Goal: Check status: Check status

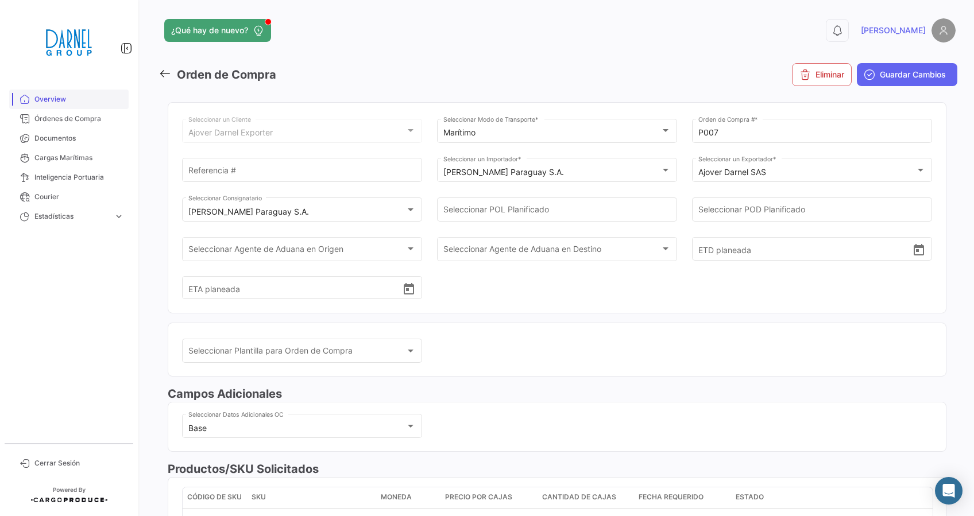
click at [57, 95] on span "Overview" at bounding box center [79, 99] width 90 height 10
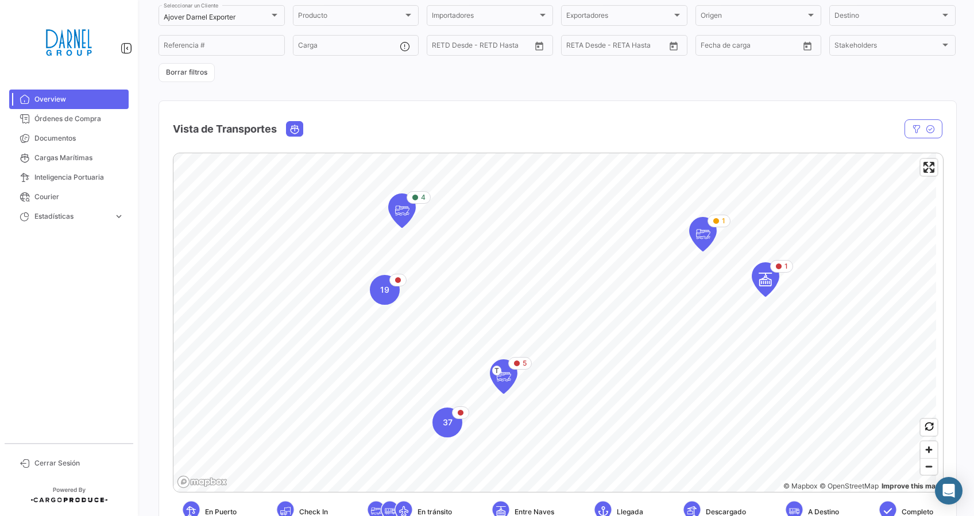
scroll to position [86, 0]
click at [404, 212] on icon "Map marker" at bounding box center [402, 210] width 16 height 24
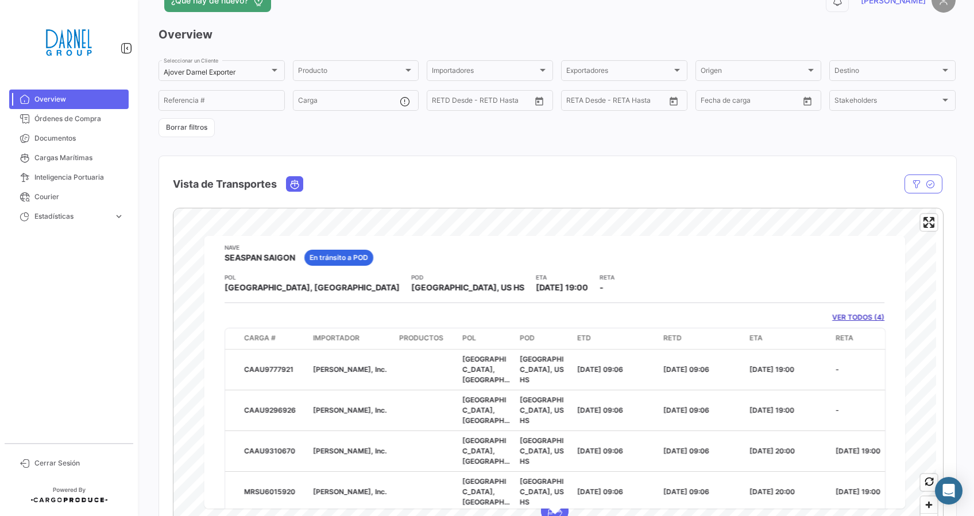
scroll to position [0, 0]
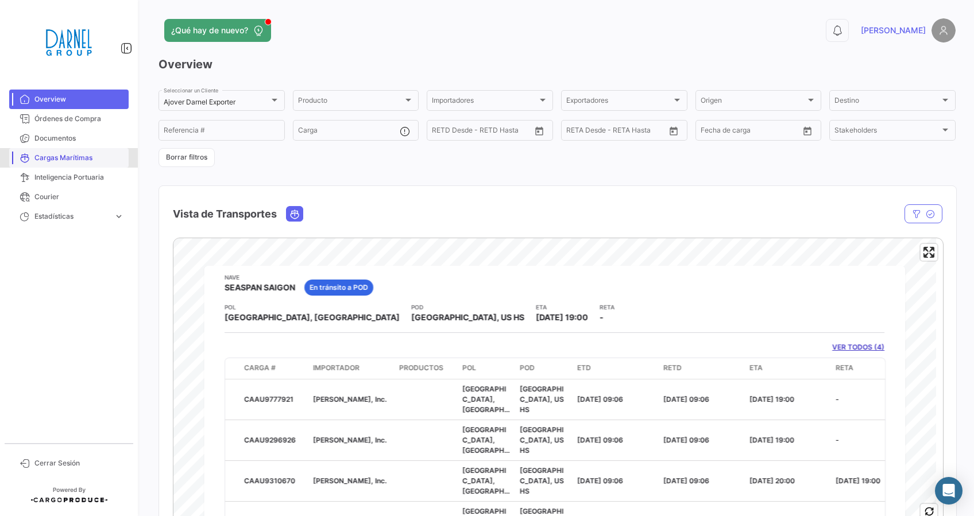
click at [60, 158] on span "Cargas Marítimas" at bounding box center [79, 158] width 90 height 10
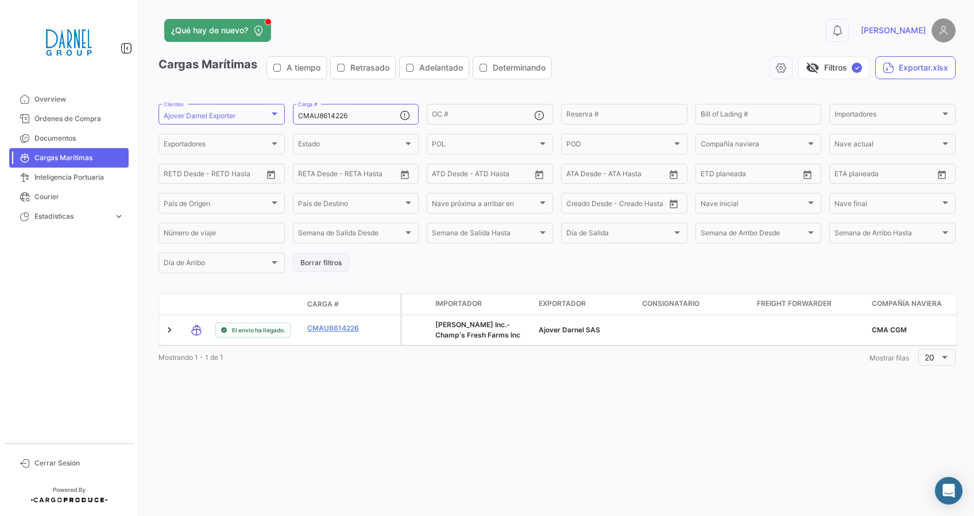
click at [328, 265] on button "Borrar filtros" at bounding box center [321, 262] width 56 height 19
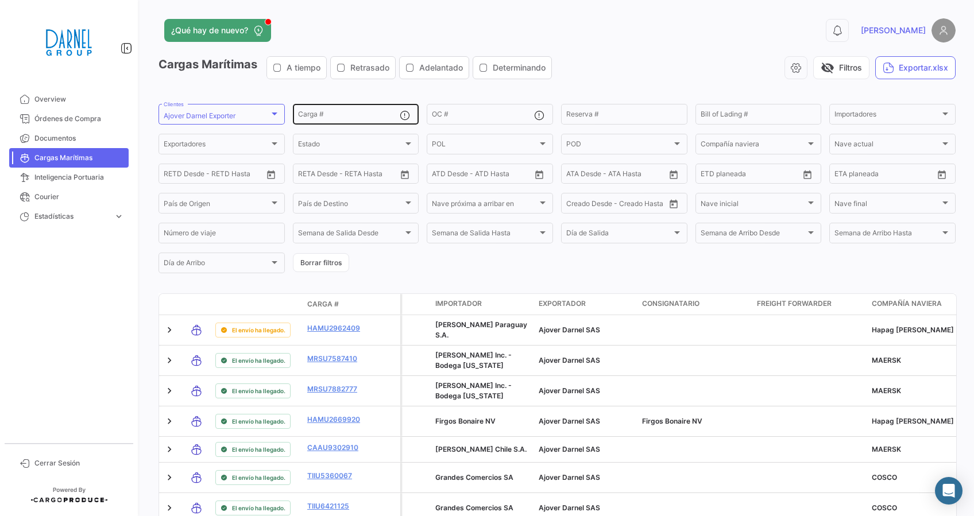
click at [332, 113] on input "Carga #" at bounding box center [349, 116] width 102 height 8
paste input "MRSU7587410"
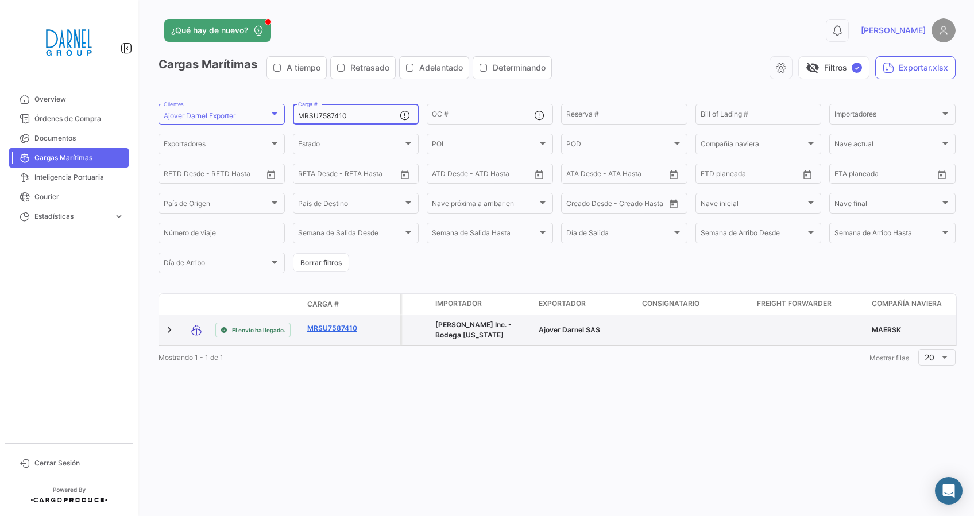
type input "MRSU7587410"
click at [326, 329] on link "MRSU7587410" at bounding box center [337, 328] width 60 height 10
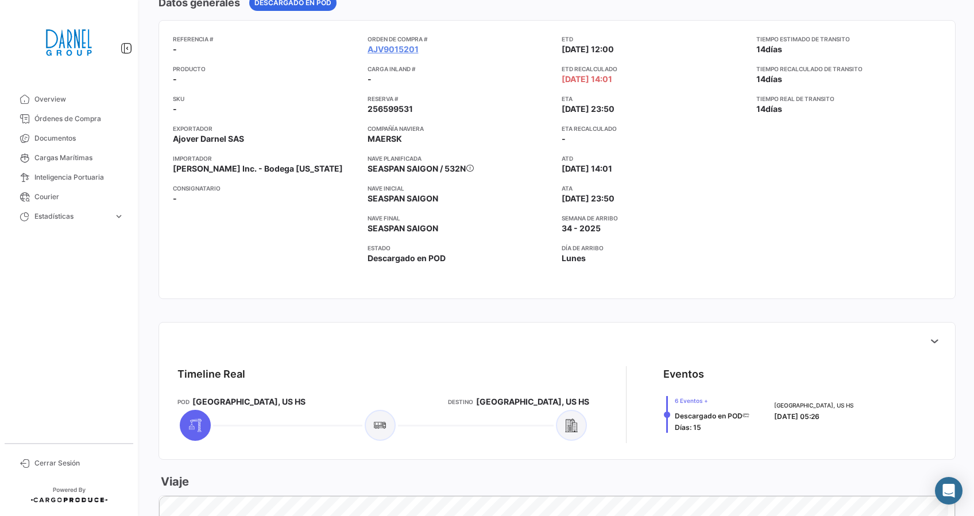
scroll to position [300, 0]
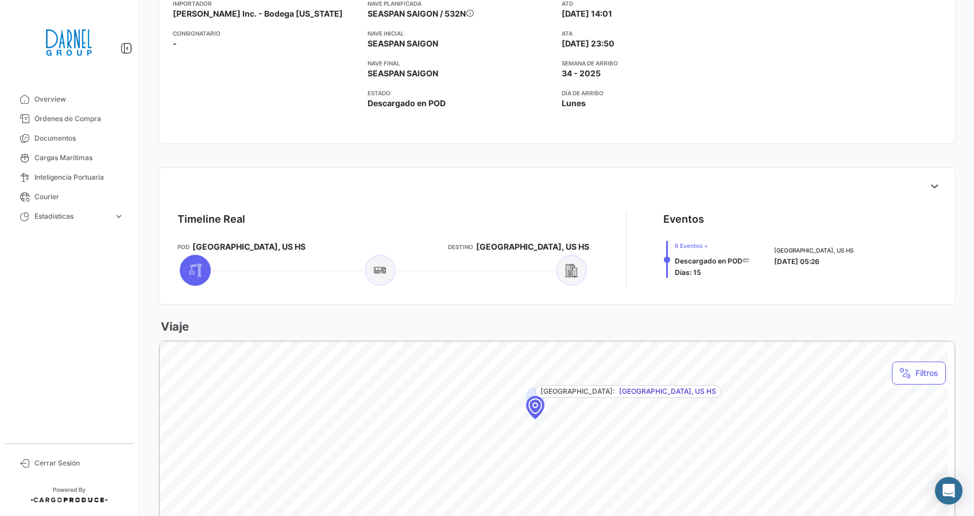
click at [884, 225] on div "Eventos" at bounding box center [799, 219] width 273 height 16
click at [928, 189] on icon at bounding box center [933, 185] width 11 height 11
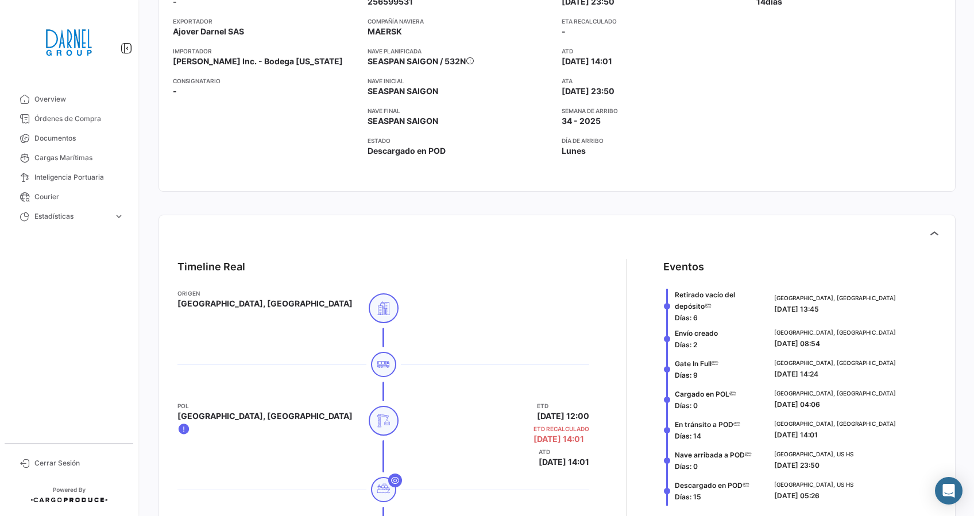
scroll to position [251, 0]
click at [51, 101] on span "Overview" at bounding box center [79, 99] width 90 height 10
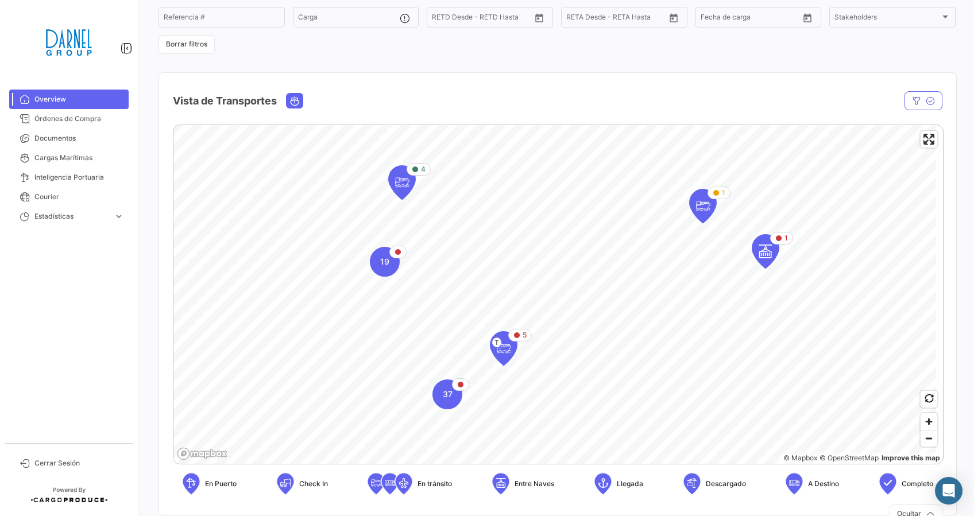
scroll to position [113, 0]
click at [402, 187] on icon "Map marker" at bounding box center [402, 183] width 16 height 24
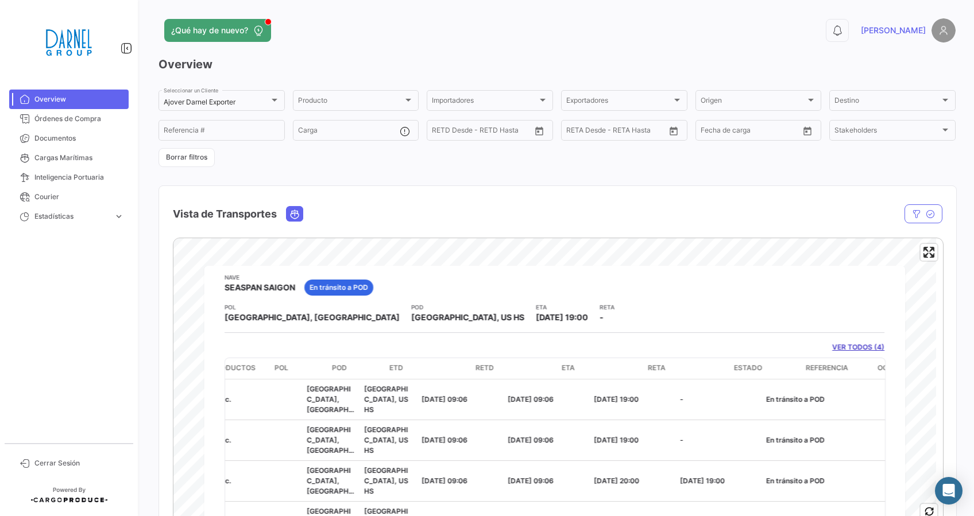
scroll to position [0, 142]
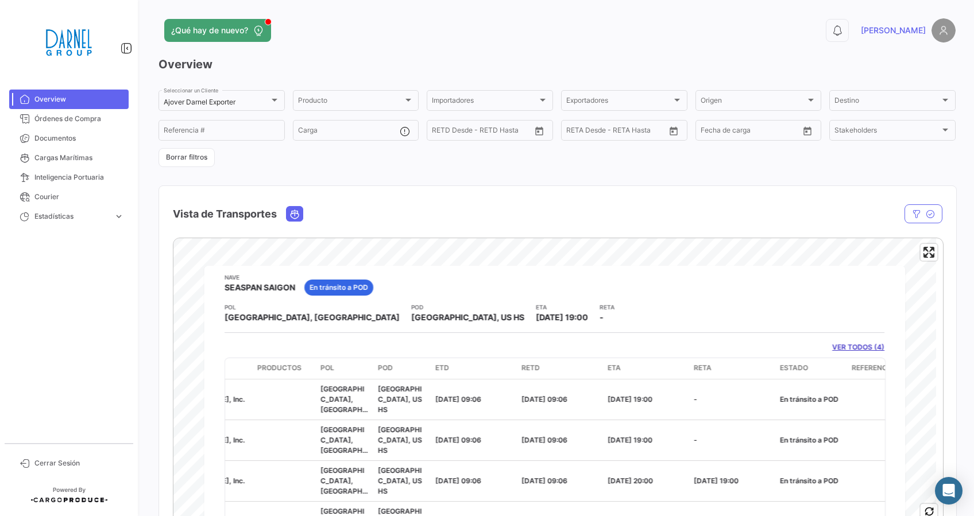
click at [386, 200] on div "Vista de Transportes" at bounding box center [442, 214] width 539 height 29
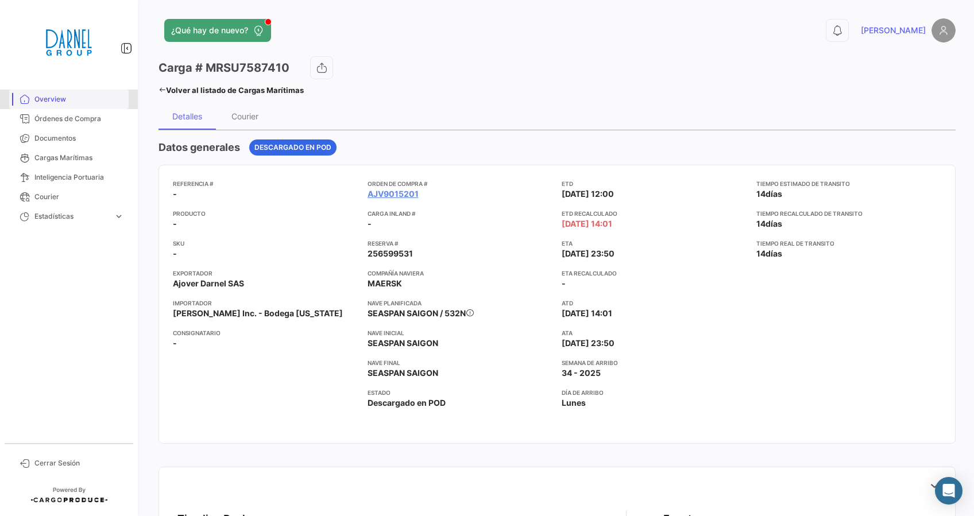
click at [55, 100] on span "Overview" at bounding box center [79, 99] width 90 height 10
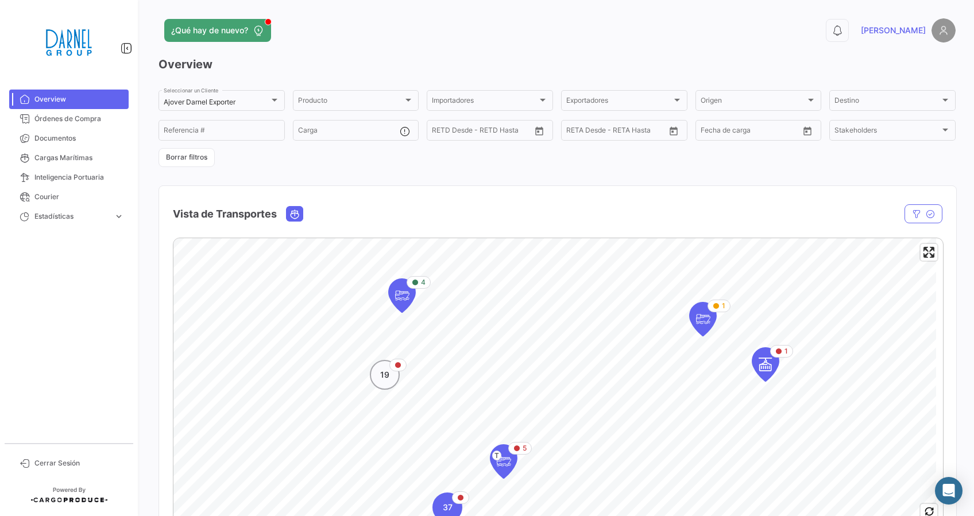
click at [388, 373] on span "19" at bounding box center [384, 374] width 9 height 11
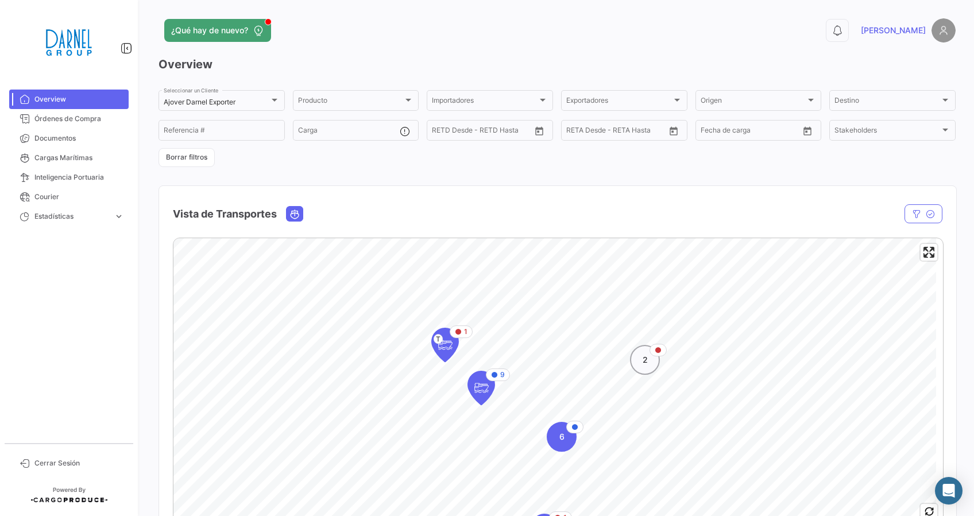
click at [647, 363] on span "2" at bounding box center [644, 359] width 5 height 11
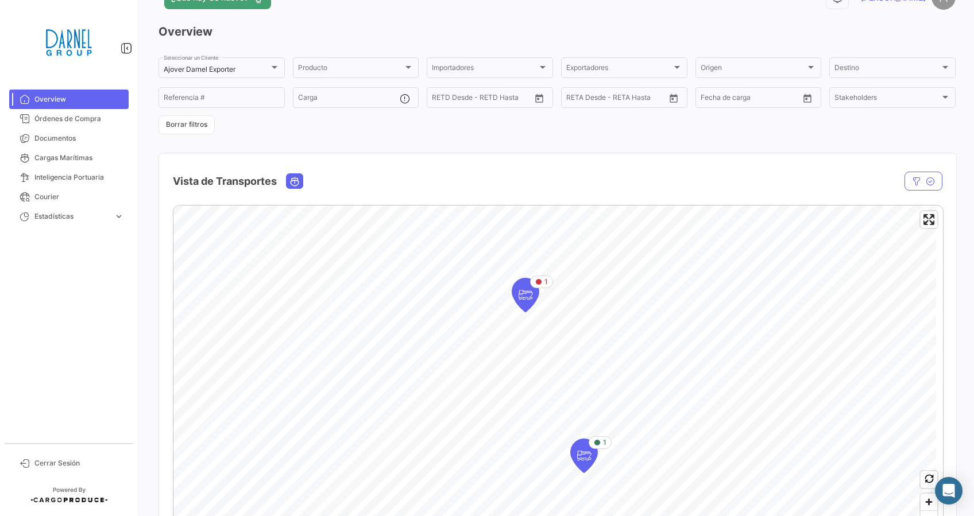
scroll to position [37, 0]
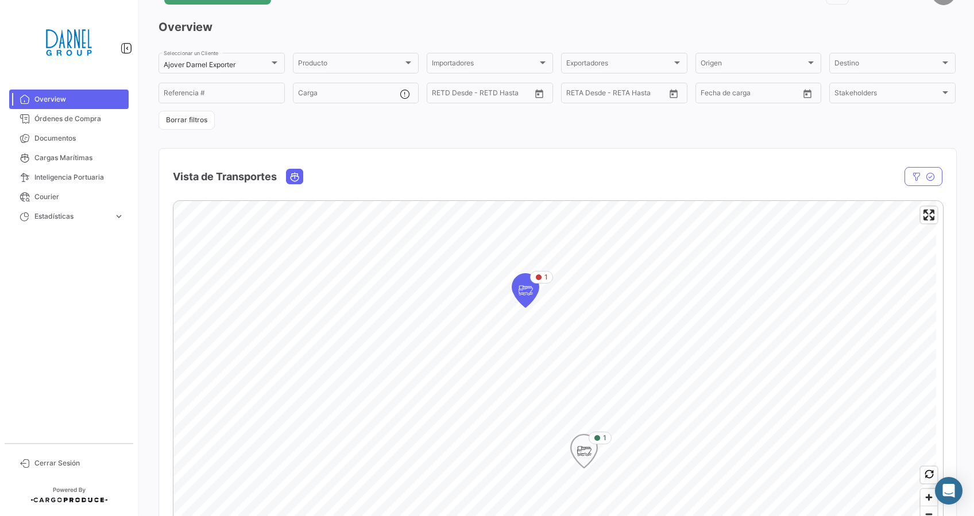
click at [584, 450] on icon "Map marker" at bounding box center [584, 451] width 16 height 24
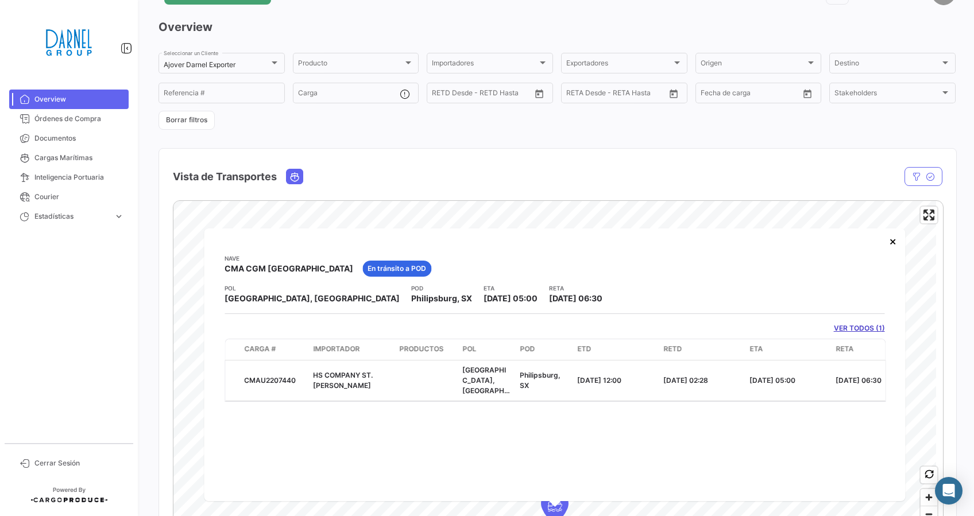
drag, startPoint x: 453, startPoint y: 389, endPoint x: 396, endPoint y: 404, distance: 58.8
click at [396, 404] on div "Nave CMA CGM [GEOGRAPHIC_DATA] En tránsito a POD [PERSON_NAME][GEOGRAPHIC_DATA]…" at bounding box center [554, 365] width 701 height 273
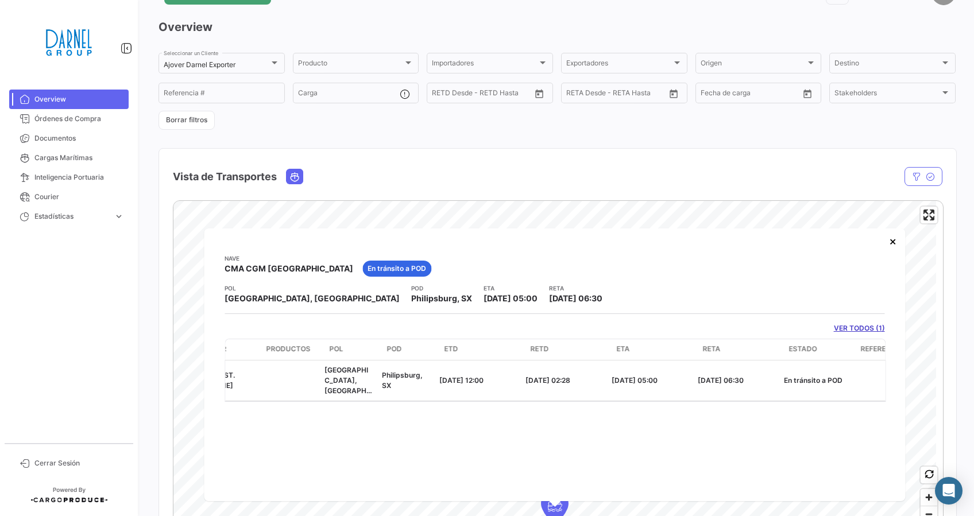
scroll to position [0, 133]
click at [888, 243] on button "×" at bounding box center [892, 241] width 23 height 23
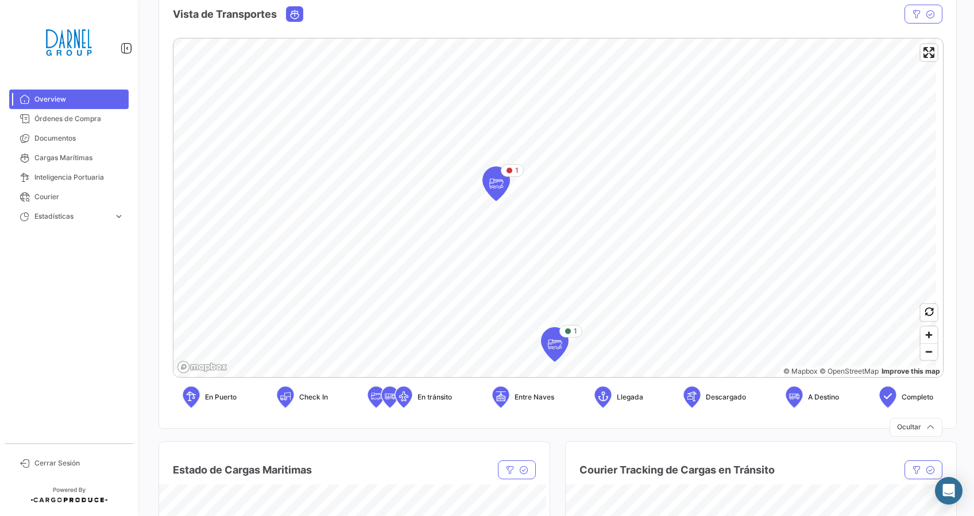
scroll to position [199, 0]
click at [203, 397] on div "En Puerto" at bounding box center [209, 398] width 55 height 23
click at [193, 396] on icon at bounding box center [190, 397] width 11 height 24
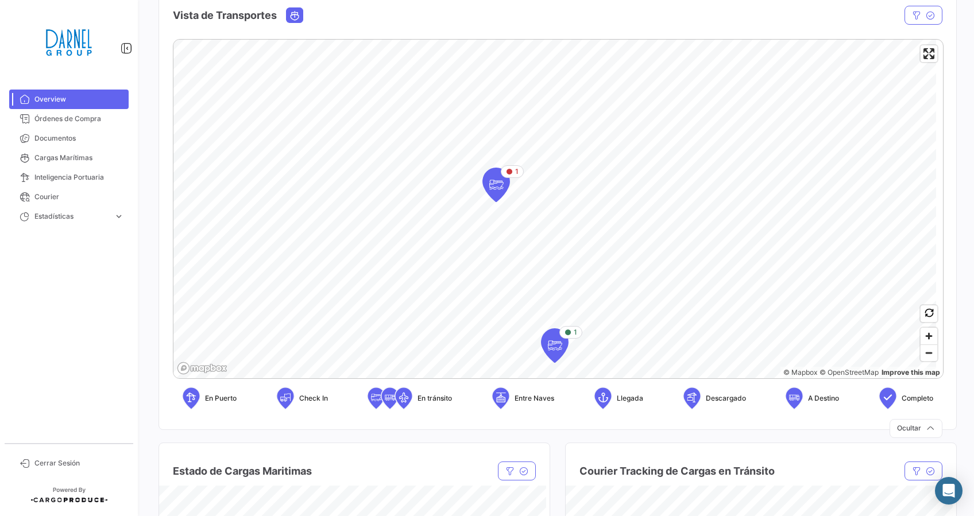
click at [193, 396] on icon at bounding box center [190, 397] width 11 height 24
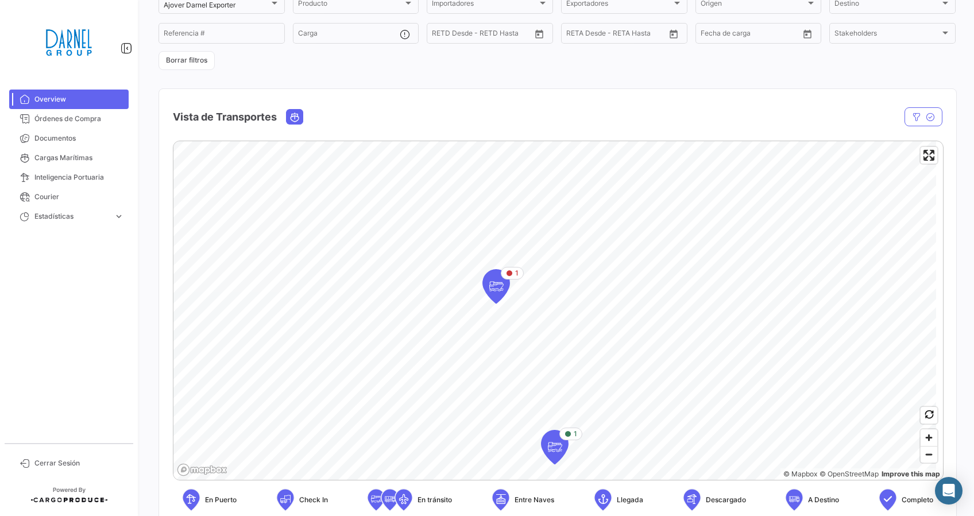
scroll to position [79, 0]
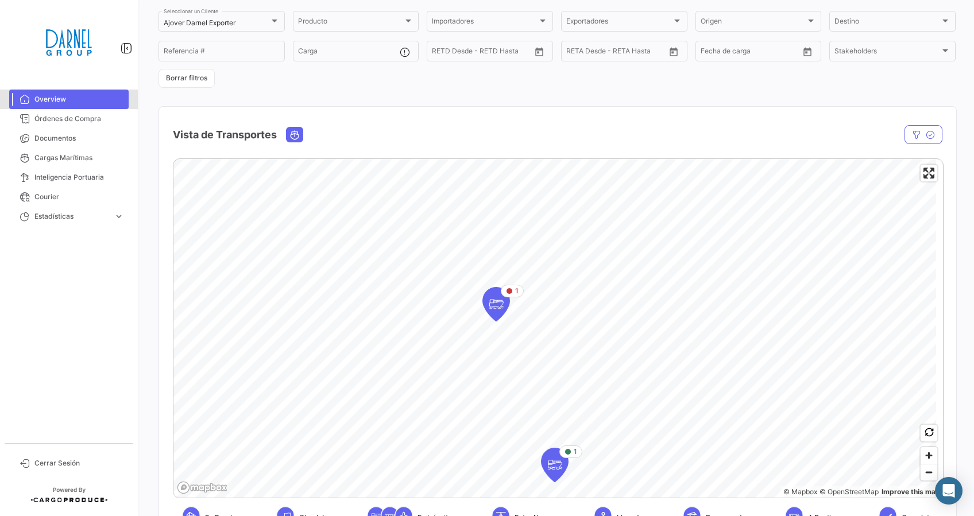
click at [91, 95] on span "Overview" at bounding box center [79, 99] width 90 height 10
click at [73, 95] on span "Overview" at bounding box center [79, 99] width 90 height 10
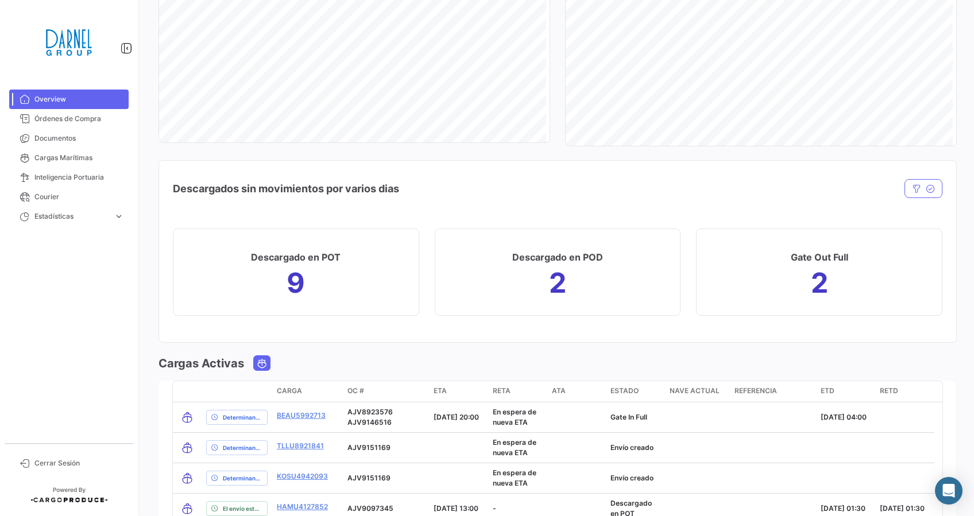
scroll to position [1058, 0]
click at [574, 271] on mat-card "Descargado en POD 2" at bounding box center [558, 273] width 246 height 87
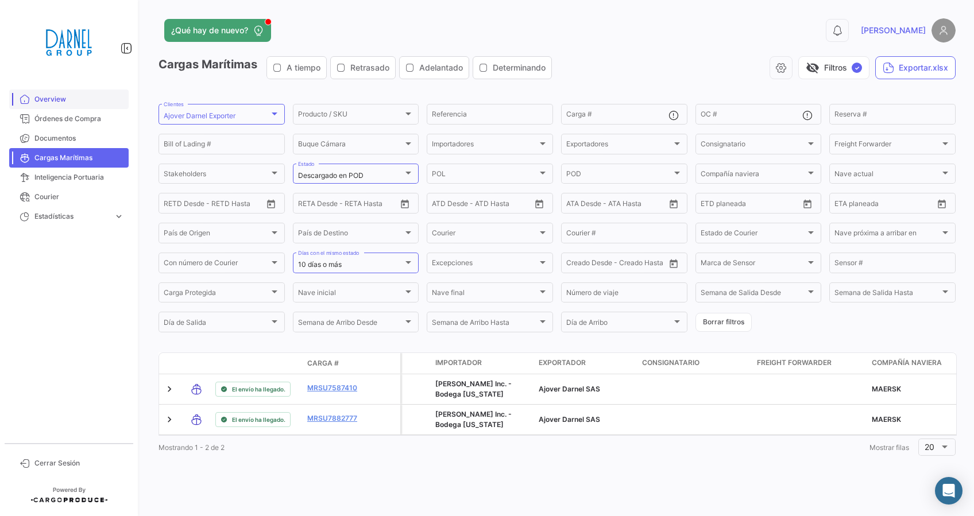
click at [48, 101] on span "Overview" at bounding box center [79, 99] width 90 height 10
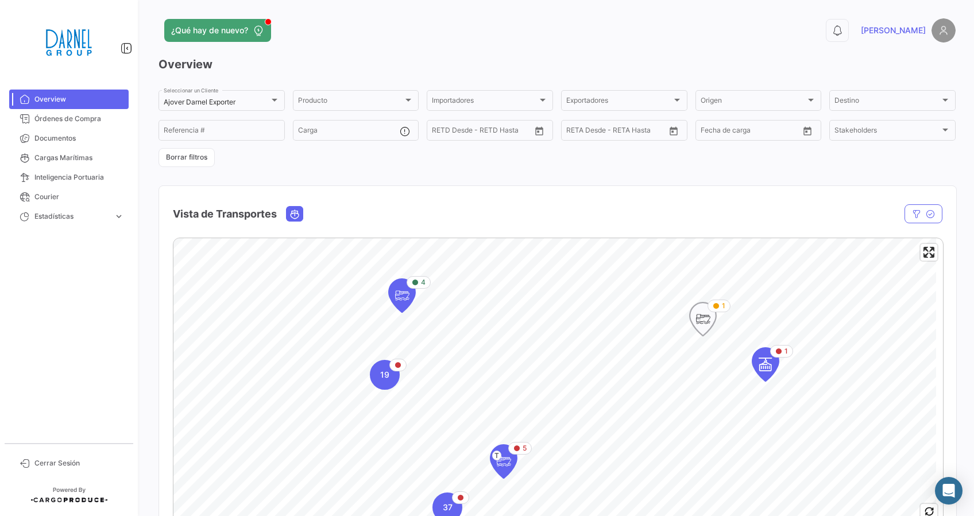
scroll to position [125, 0]
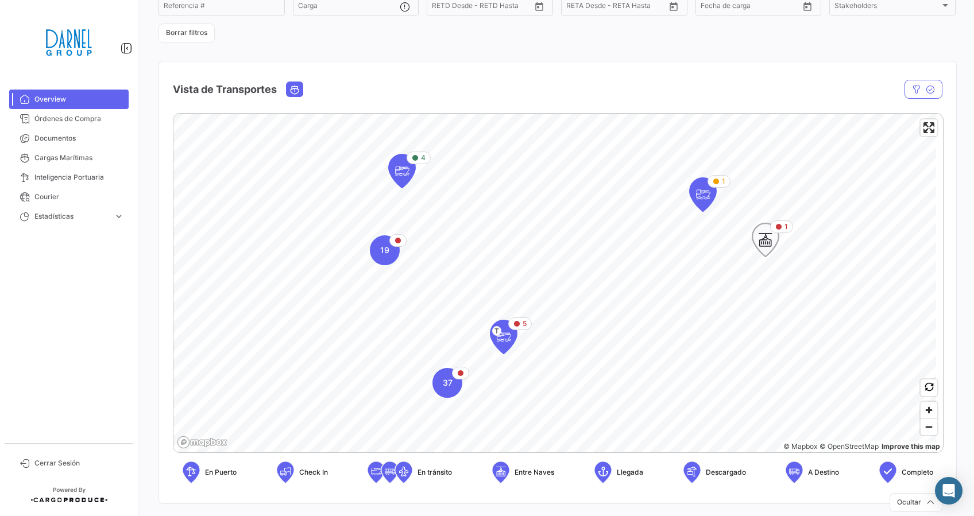
click at [761, 241] on icon "Map marker" at bounding box center [765, 240] width 16 height 24
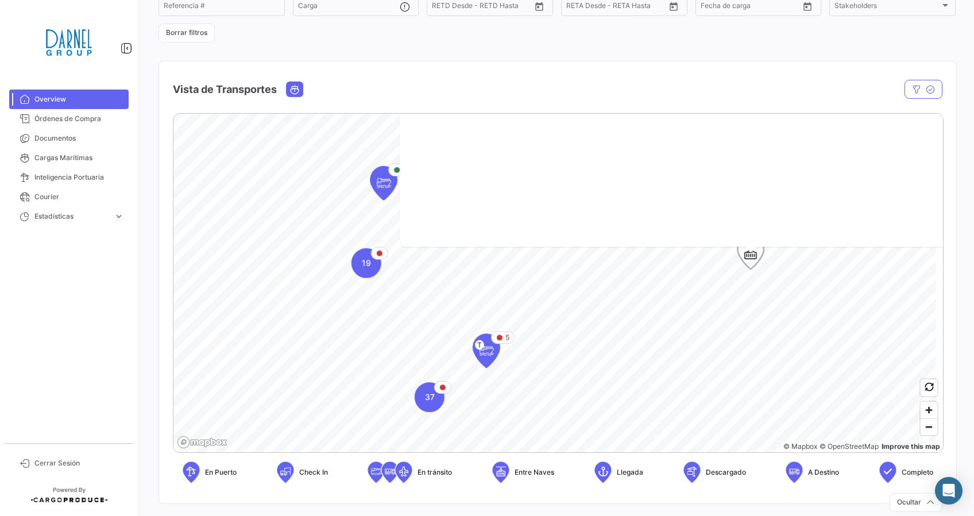
scroll to position [0, 0]
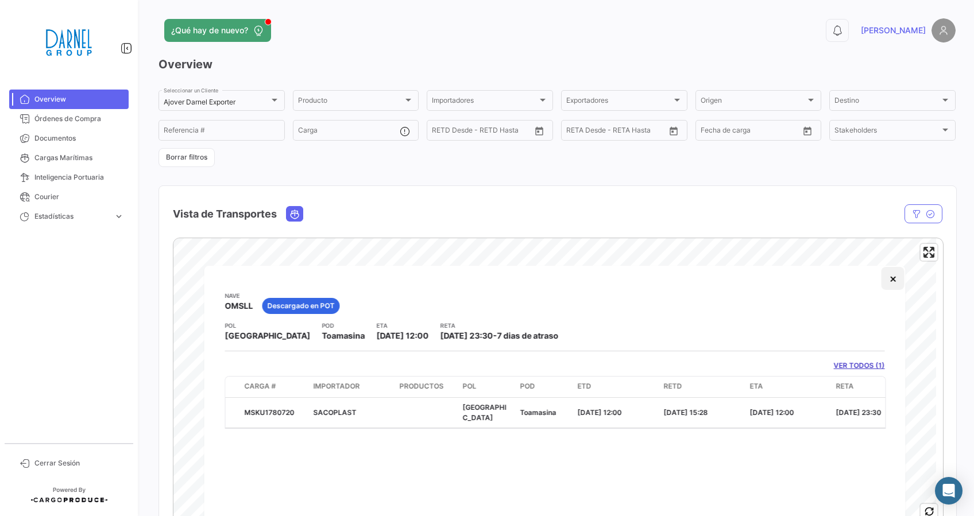
click at [891, 282] on button "×" at bounding box center [892, 278] width 23 height 23
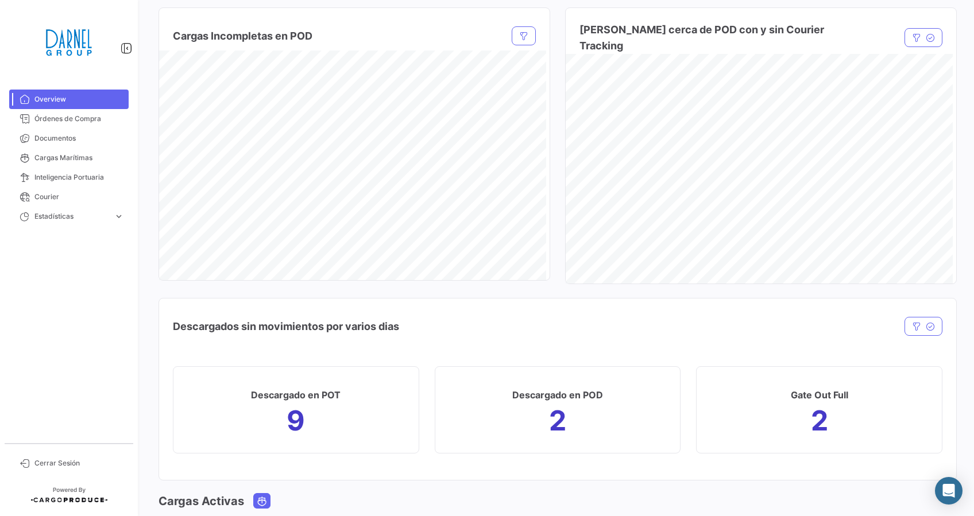
scroll to position [922, 0]
click at [309, 405] on mat-card "Descargado en POT 9" at bounding box center [296, 408] width 246 height 87
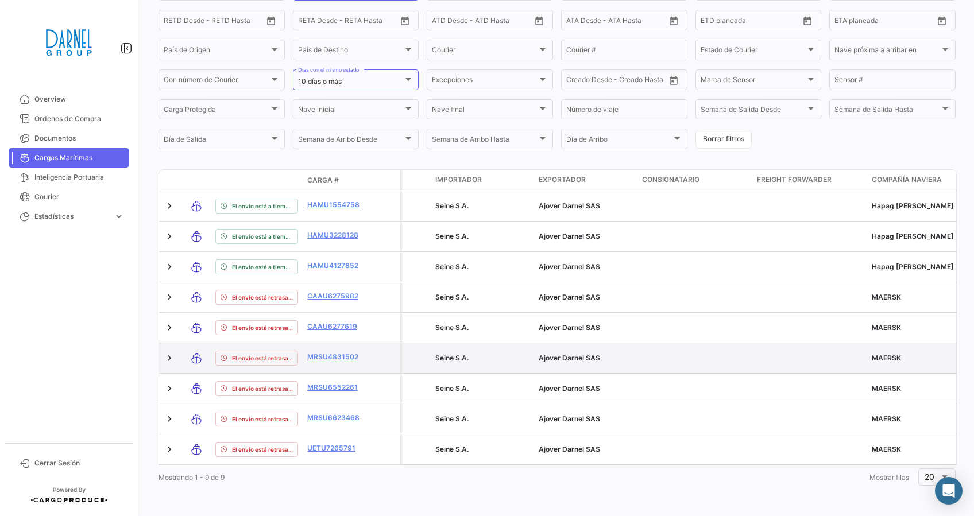
scroll to position [197, 0]
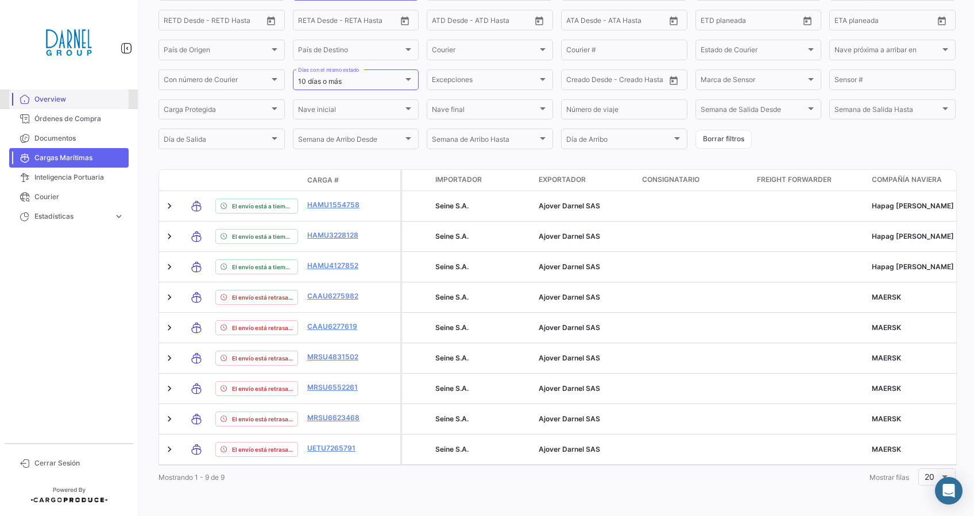
click at [59, 103] on span "Overview" at bounding box center [79, 99] width 90 height 10
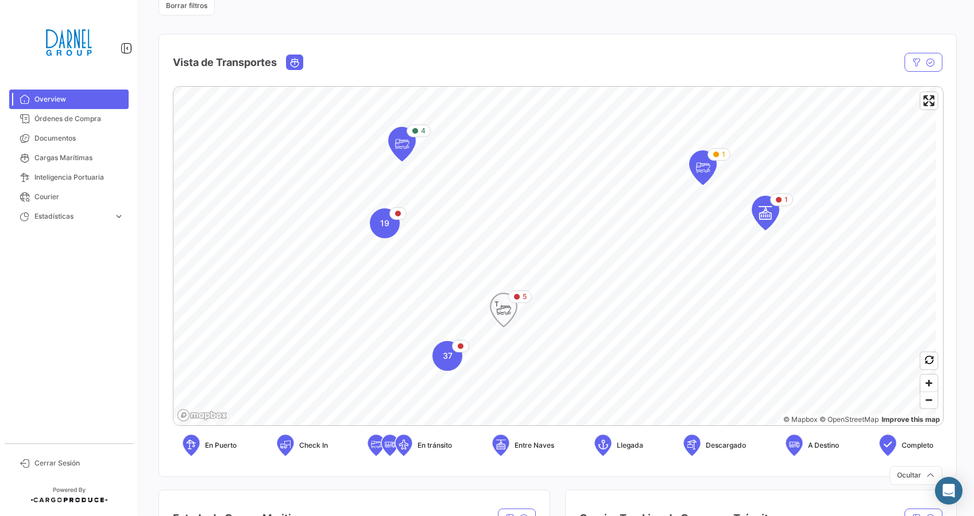
scroll to position [152, 0]
click at [502, 303] on icon "Map marker" at bounding box center [504, 309] width 16 height 24
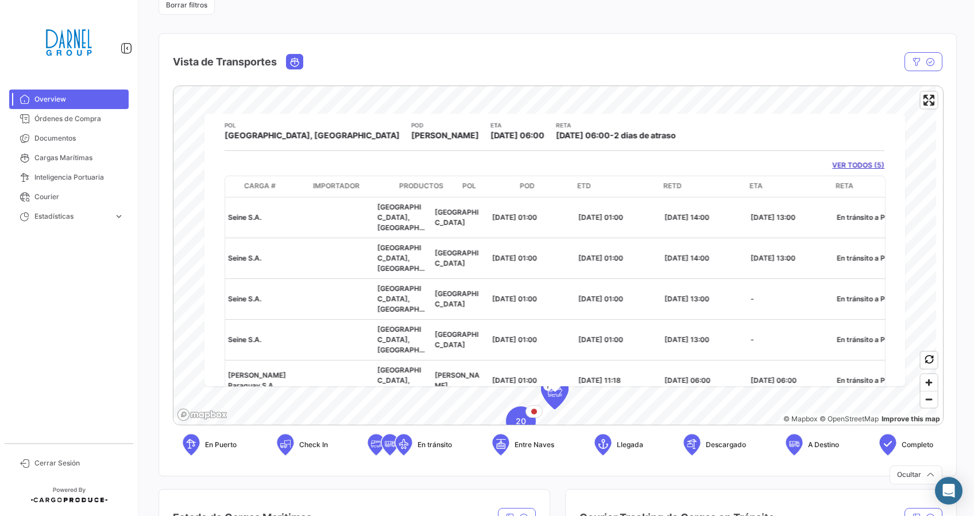
scroll to position [0, 0]
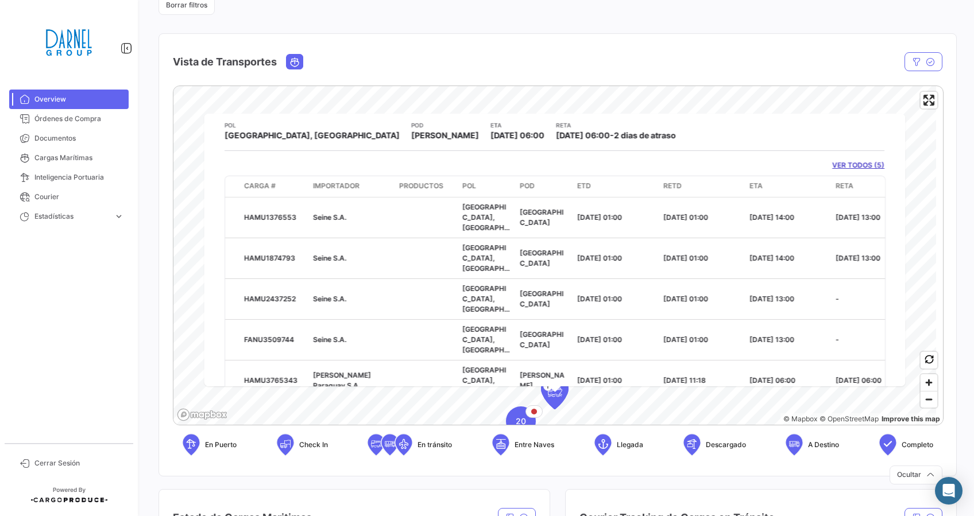
click at [858, 165] on link "VER TODOS (5)" at bounding box center [859, 165] width 52 height 10
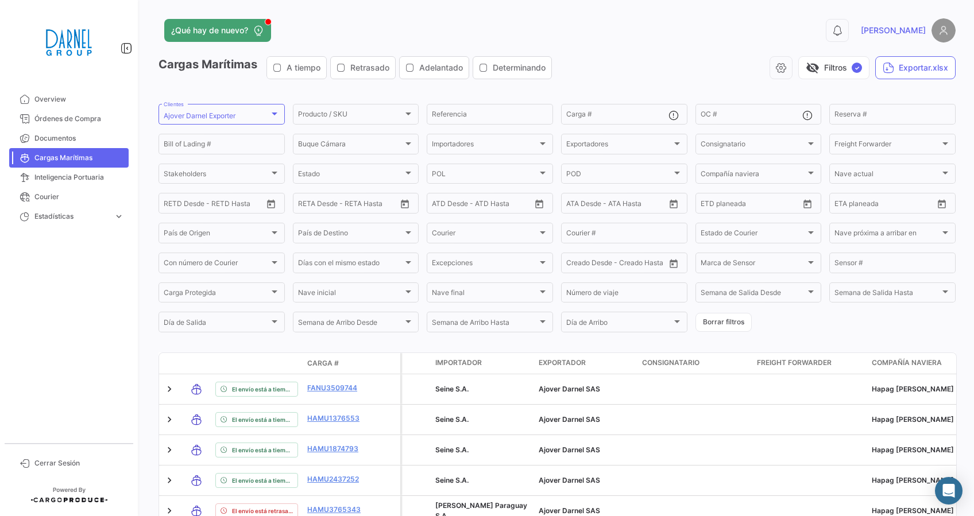
scroll to position [57, 0]
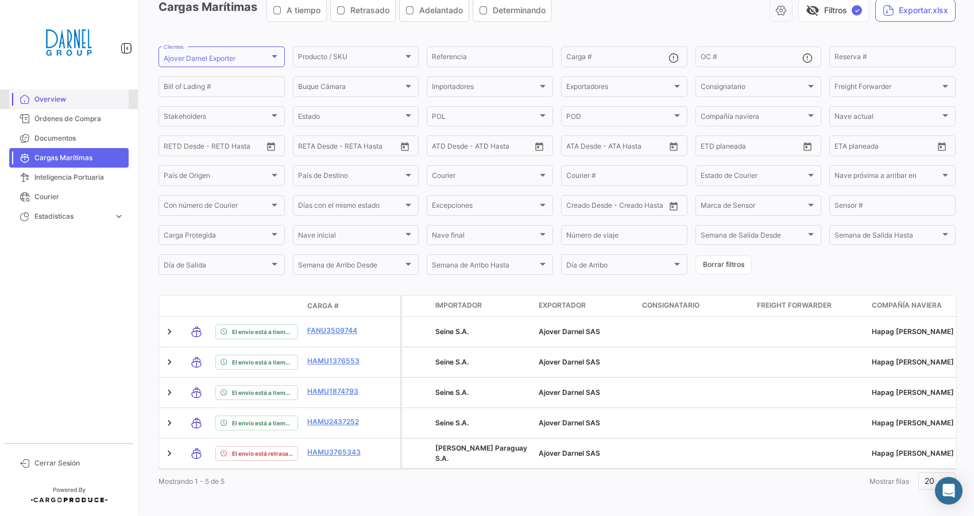
click at [60, 94] on span "Overview" at bounding box center [79, 99] width 90 height 10
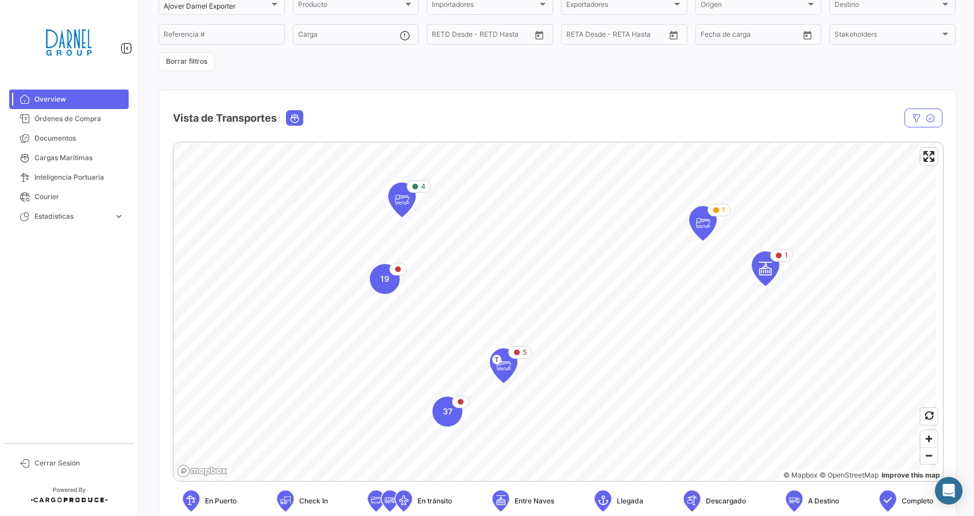
scroll to position [96, 0]
click at [384, 284] on span "19" at bounding box center [384, 278] width 9 height 11
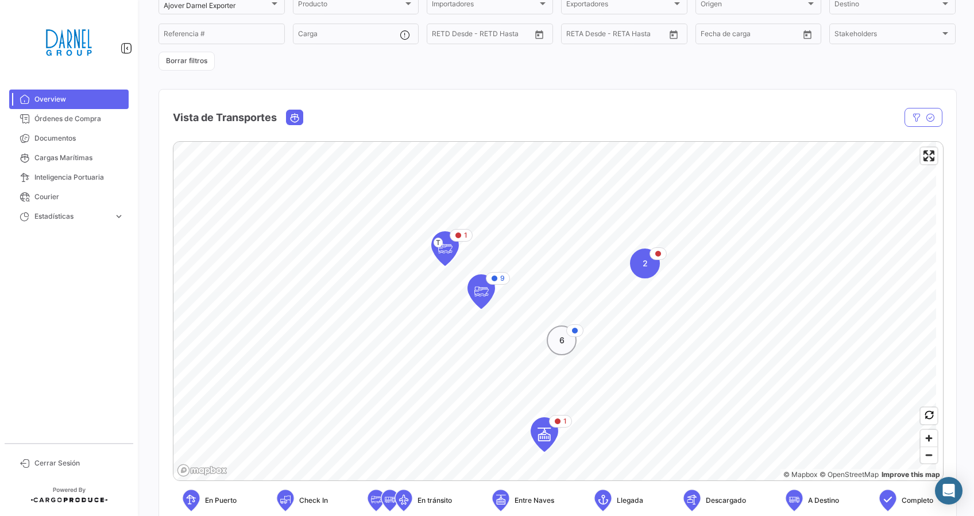
click at [558, 342] on div "6" at bounding box center [562, 341] width 30 height 30
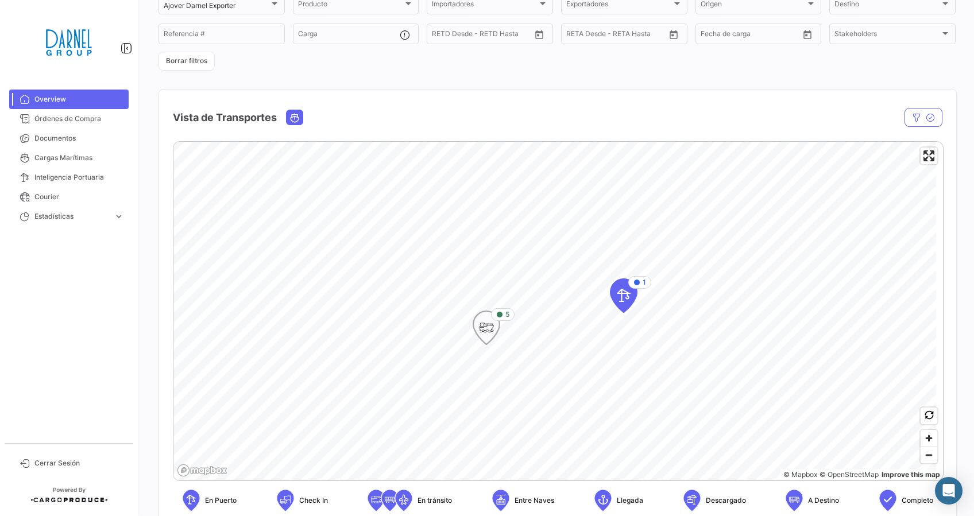
click at [487, 338] on icon "Map marker" at bounding box center [486, 328] width 16 height 24
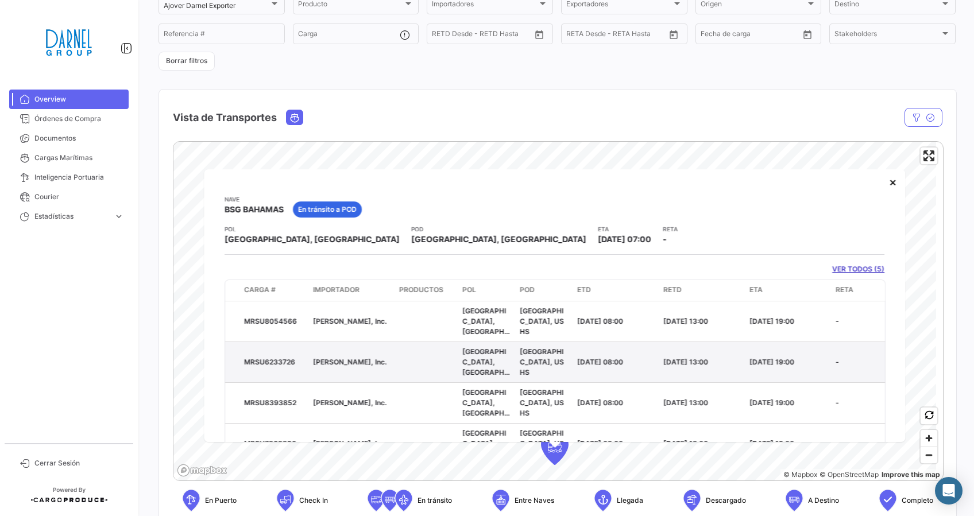
scroll to position [42, 0]
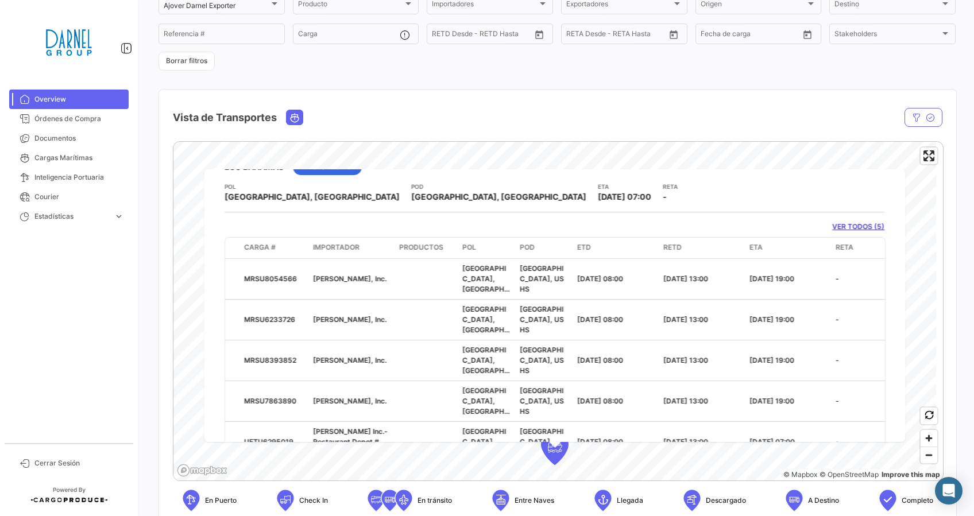
click at [86, 91] on link "Overview" at bounding box center [68, 100] width 119 height 20
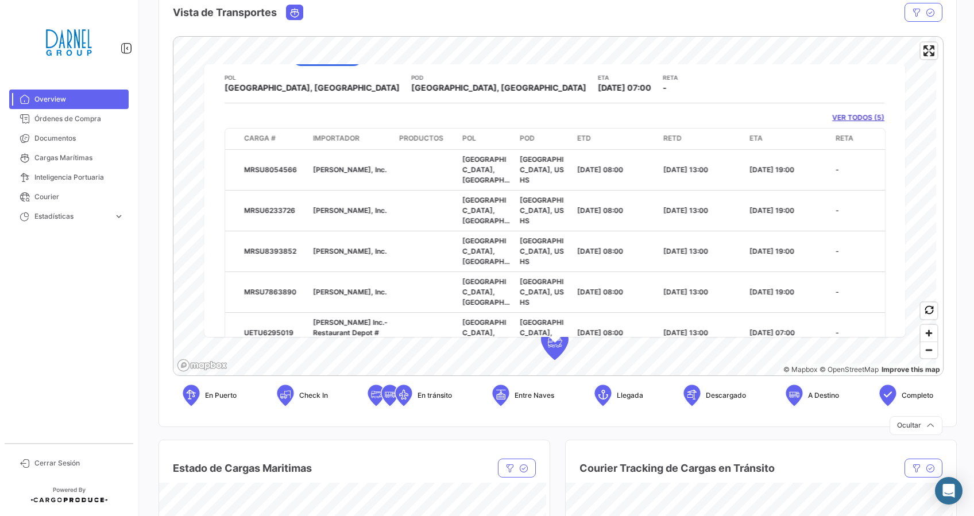
scroll to position [0, 0]
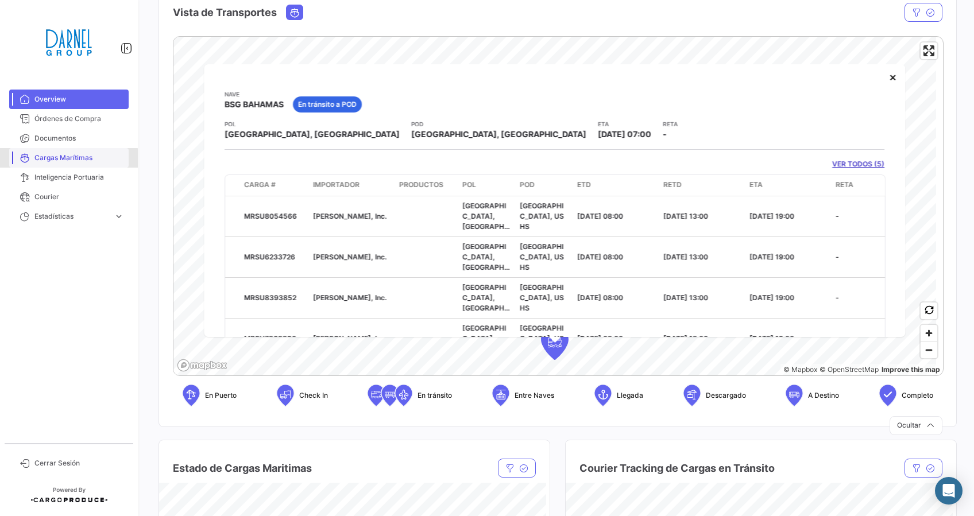
click at [64, 162] on span "Cargas Marítimas" at bounding box center [79, 158] width 90 height 10
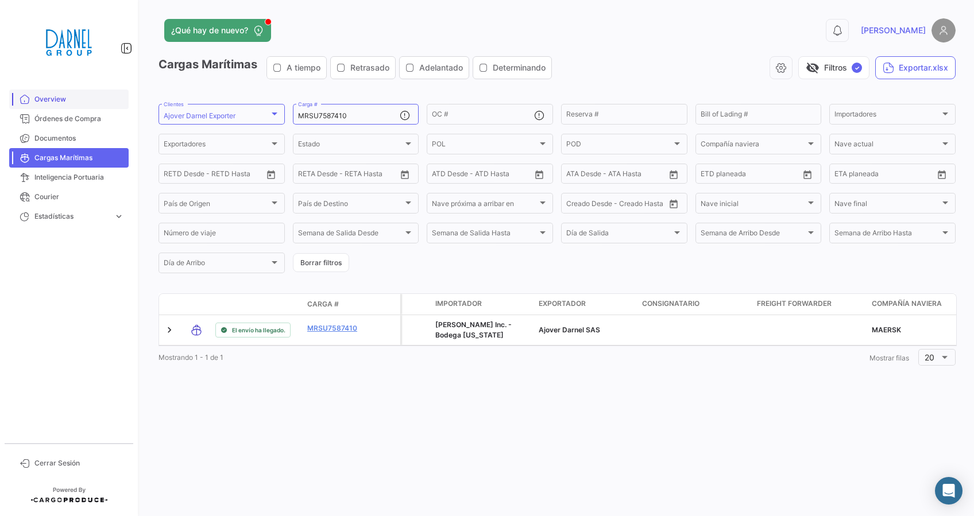
click at [64, 101] on span "Overview" at bounding box center [79, 99] width 90 height 10
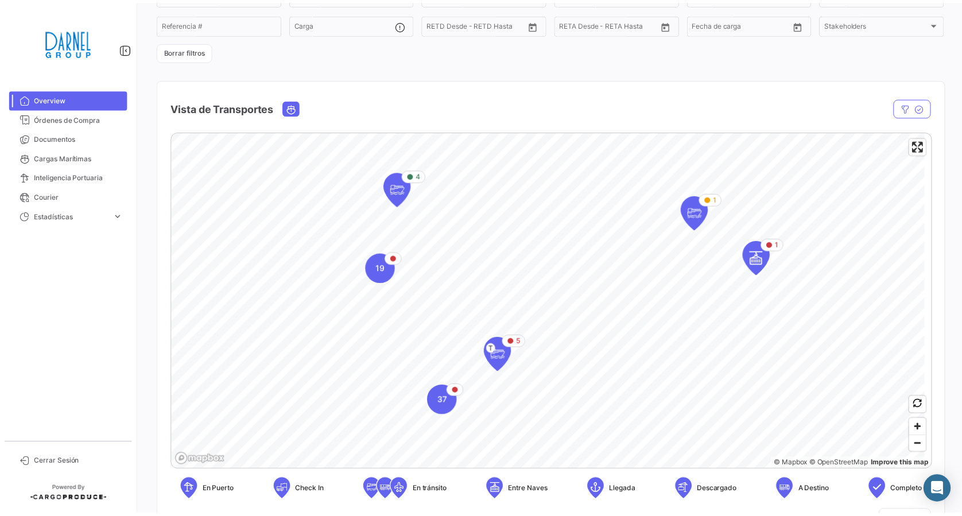
scroll to position [107, 0]
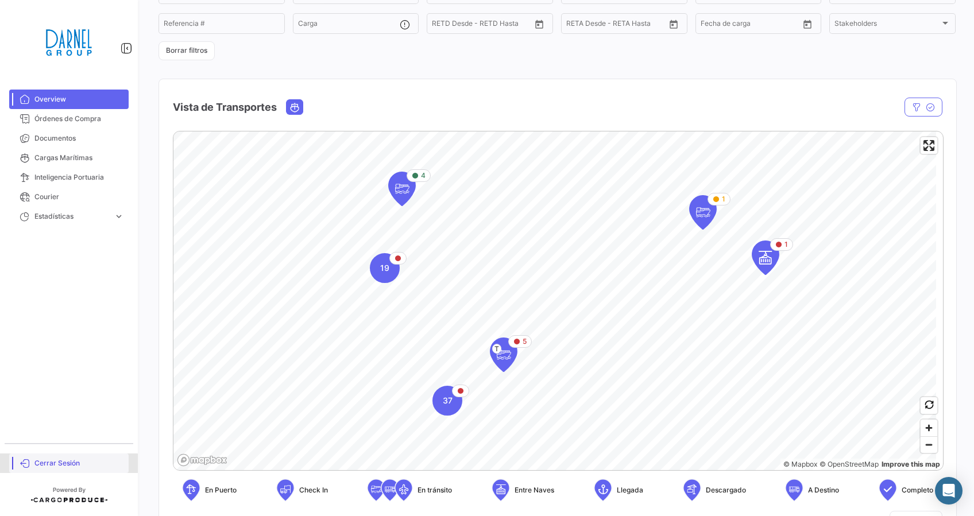
click at [45, 469] on link "Cerrar Sesión" at bounding box center [68, 464] width 119 height 20
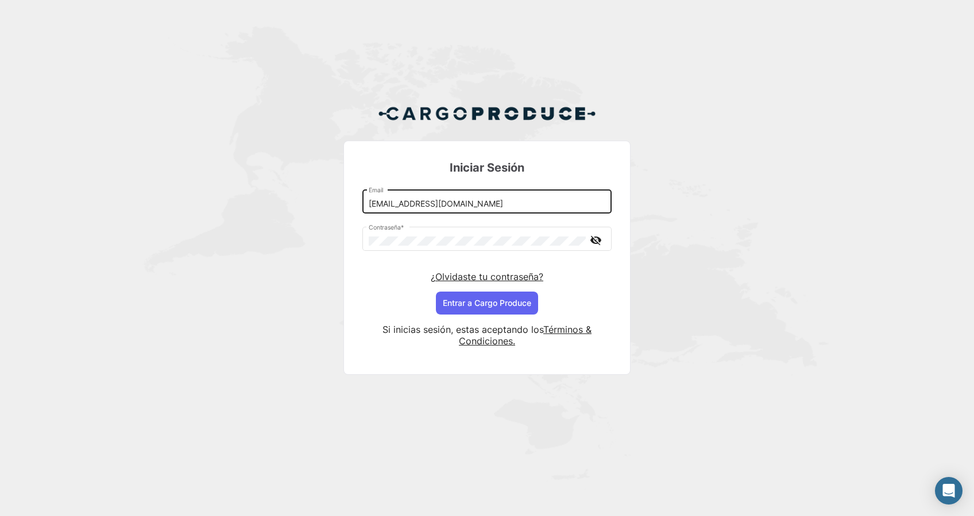
click at [505, 206] on input "[EMAIL_ADDRESS][DOMAIN_NAME]" at bounding box center [487, 204] width 237 height 10
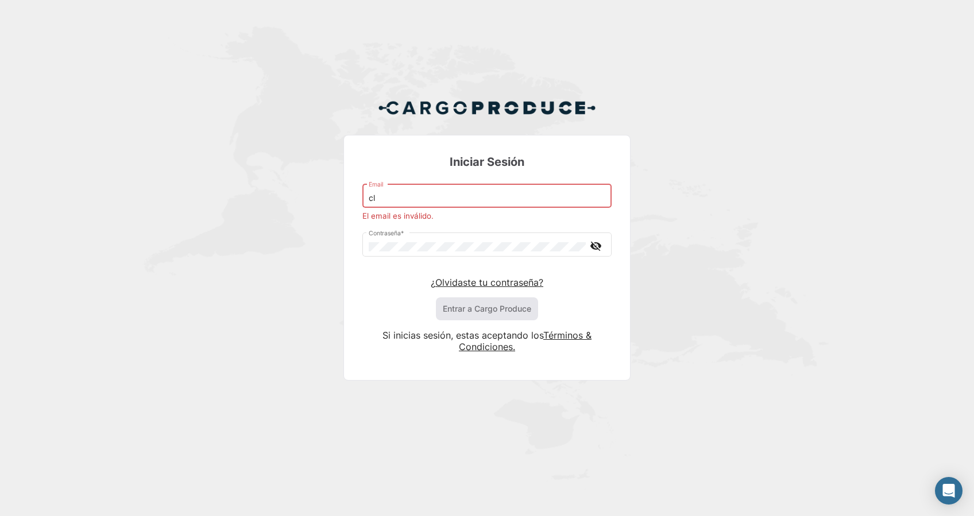
type input "c"
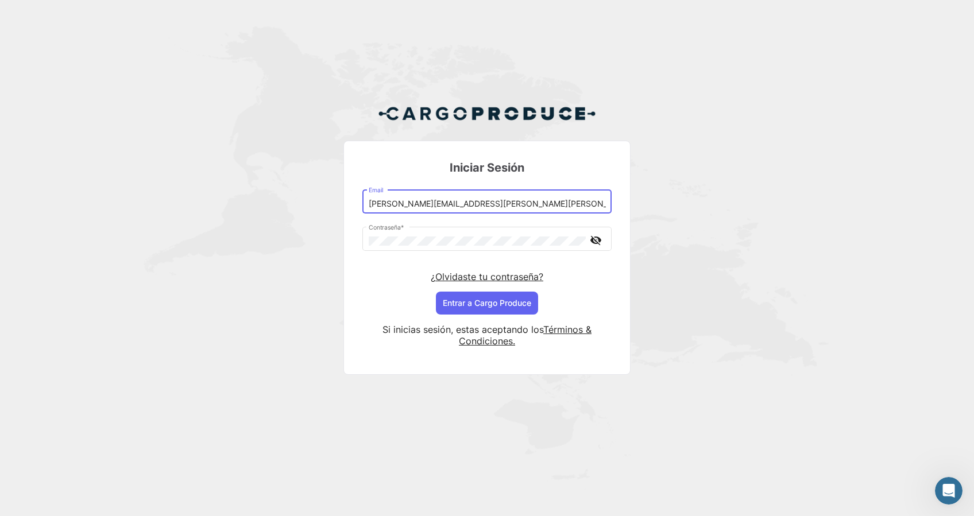
type input "[PERSON_NAME][EMAIL_ADDRESS][PERSON_NAME][PERSON_NAME][DOMAIN_NAME]"
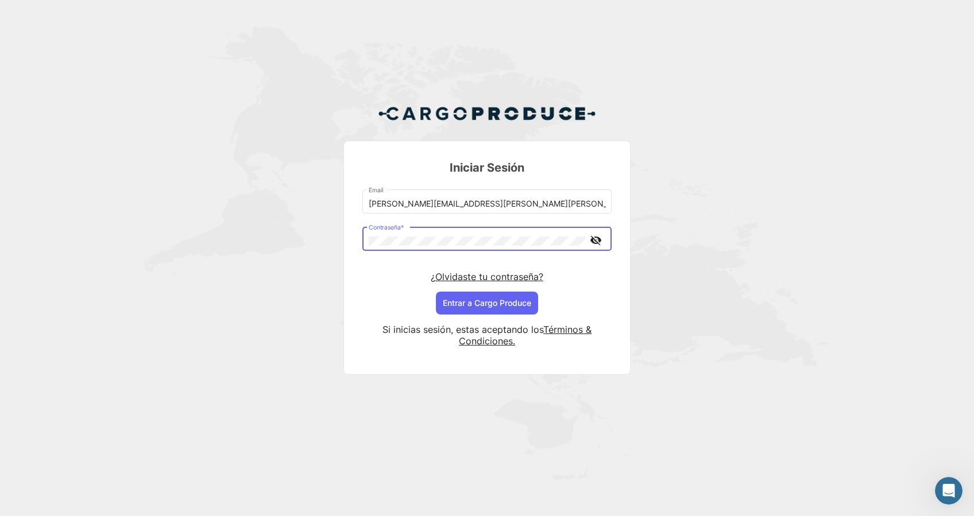
click at [288, 289] on div "Iniciar Sesión [PERSON_NAME][EMAIL_ADDRESS][PERSON_NAME][PERSON_NAME][DOMAIN_NA…" at bounding box center [487, 244] width 974 height 489
click at [518, 301] on button "Entrar a Cargo Produce" at bounding box center [487, 303] width 102 height 23
